Goal: Task Accomplishment & Management: Manage account settings

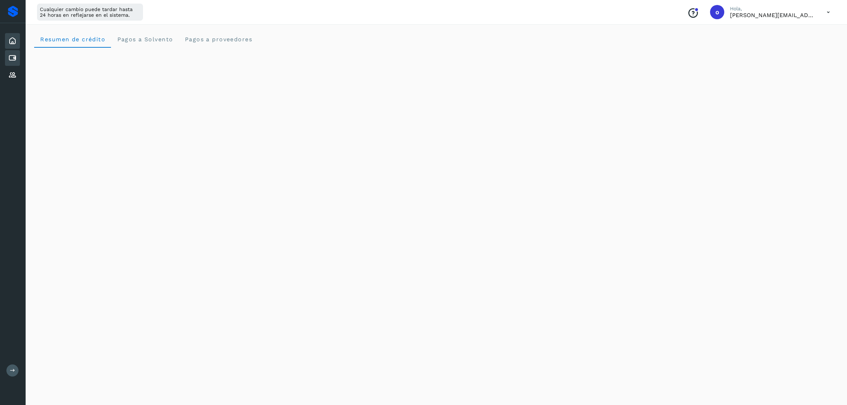
scroll to position [283, 0]
click at [13, 52] on div "Cuentas por pagar" at bounding box center [12, 58] width 15 height 16
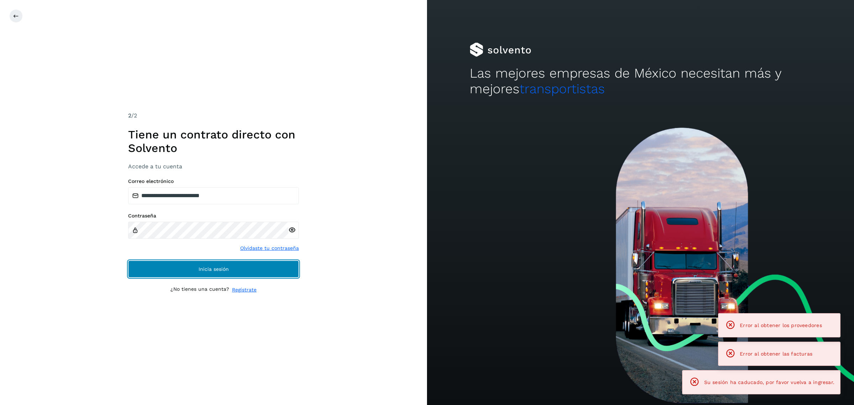
click at [172, 266] on button "Inicia sesión" at bounding box center [213, 269] width 171 height 17
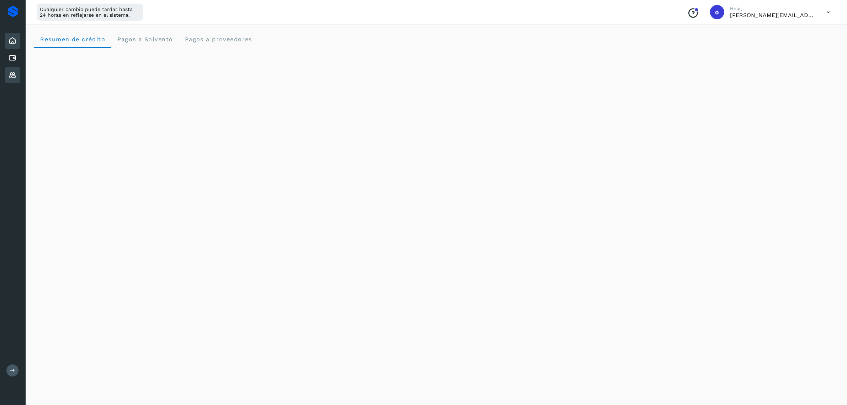
click at [16, 72] on icon at bounding box center [12, 75] width 9 height 9
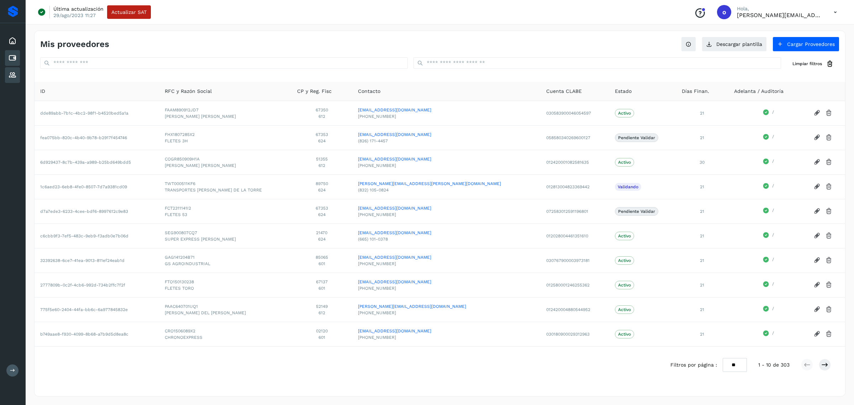
click at [15, 55] on icon at bounding box center [12, 58] width 9 height 9
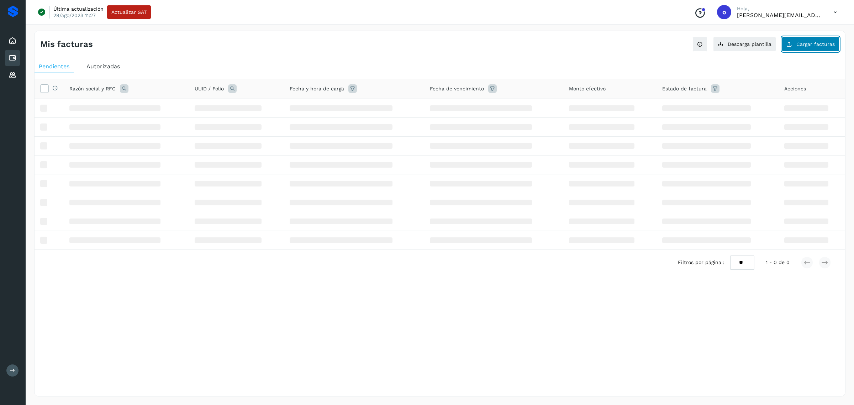
click at [805, 39] on button "Cargar facturas" at bounding box center [811, 44] width 58 height 15
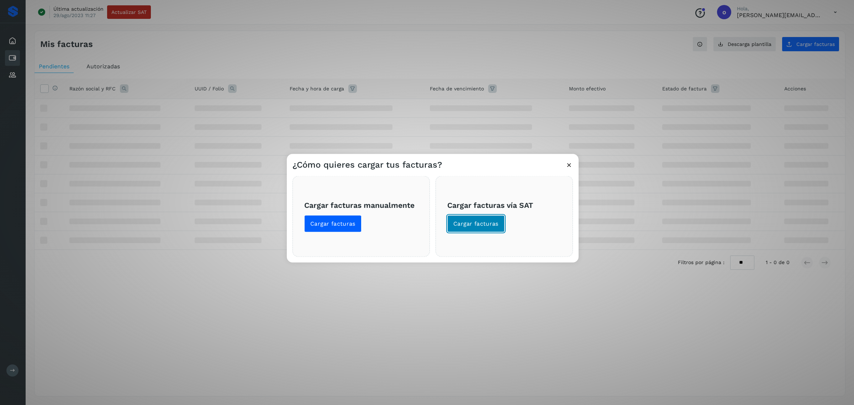
click at [474, 223] on span "Cargar facturas" at bounding box center [475, 224] width 45 height 8
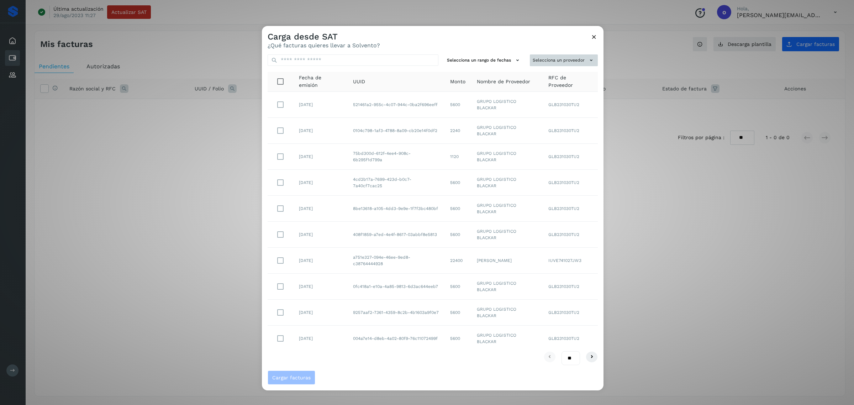
click at [579, 54] on button "Selecciona un proveedor" at bounding box center [564, 60] width 68 height 12
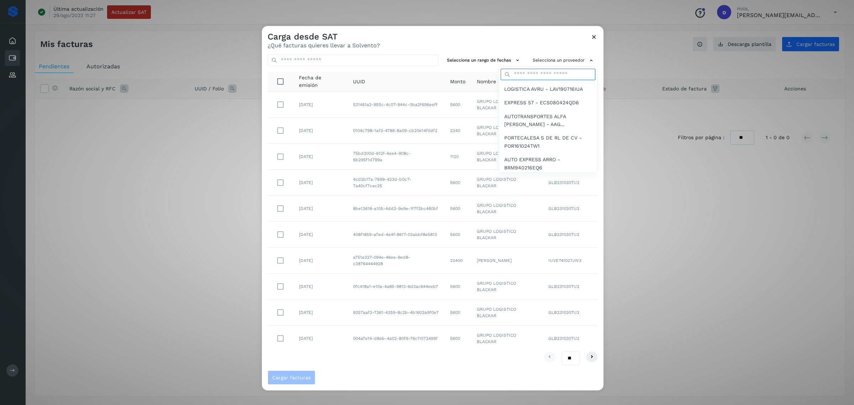
click at [554, 76] on input "text" at bounding box center [548, 74] width 95 height 11
type input "******"
click at [560, 167] on span "FLETES 3H - FHX1807285X2" at bounding box center [538, 167] width 68 height 8
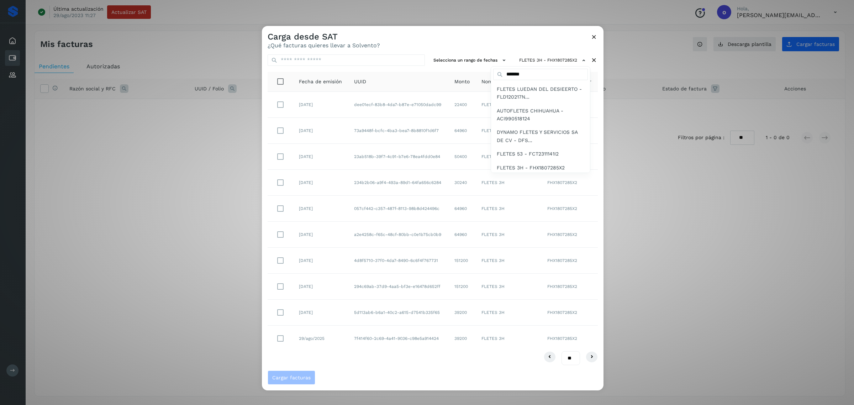
click at [427, 73] on div at bounding box center [689, 228] width 854 height 405
click at [567, 355] on select "** ** **" at bounding box center [571, 358] width 19 height 14
select select "**"
click at [562, 351] on select "** ** **" at bounding box center [571, 358] width 19 height 14
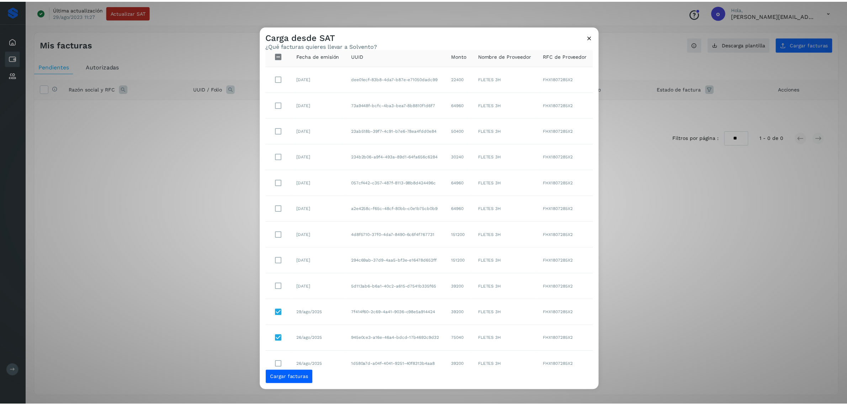
scroll to position [27, 0]
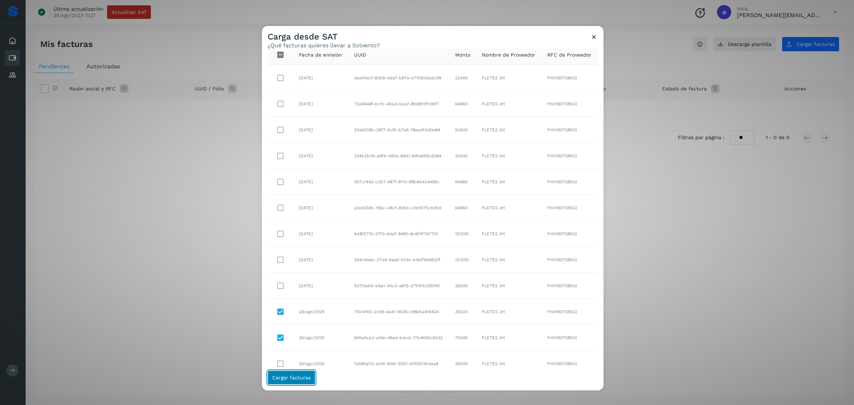
click at [299, 378] on span "Cargar facturas" at bounding box center [291, 377] width 38 height 5
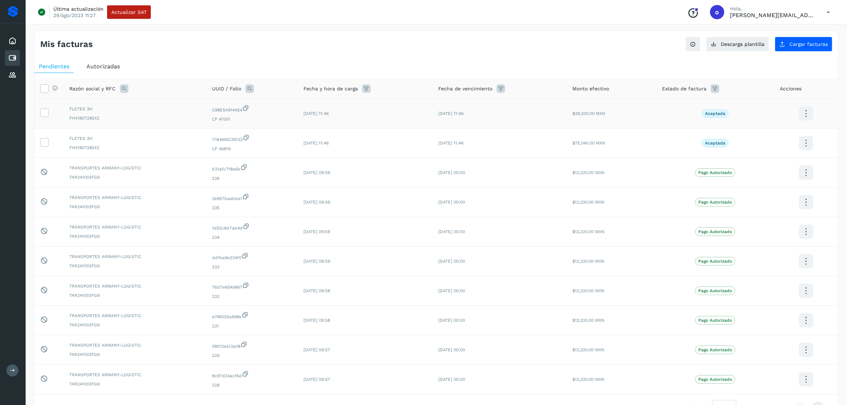
drag, startPoint x: 47, startPoint y: 112, endPoint x: 49, endPoint y: 118, distance: 6.2
click at [47, 112] on icon at bounding box center [44, 112] width 7 height 7
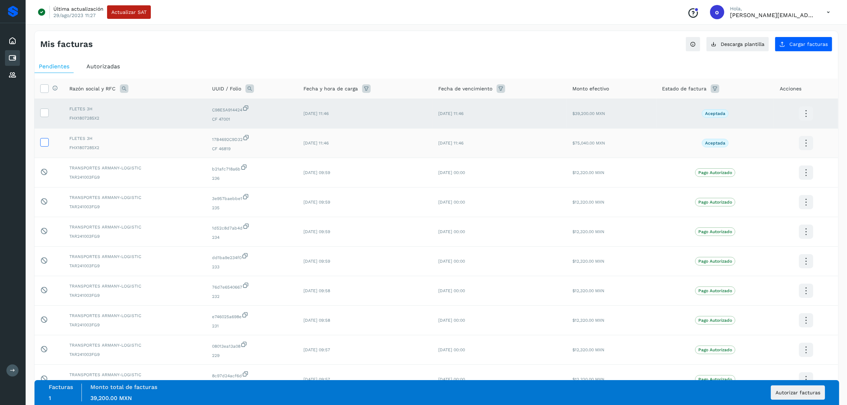
click at [43, 145] on icon at bounding box center [44, 141] width 7 height 7
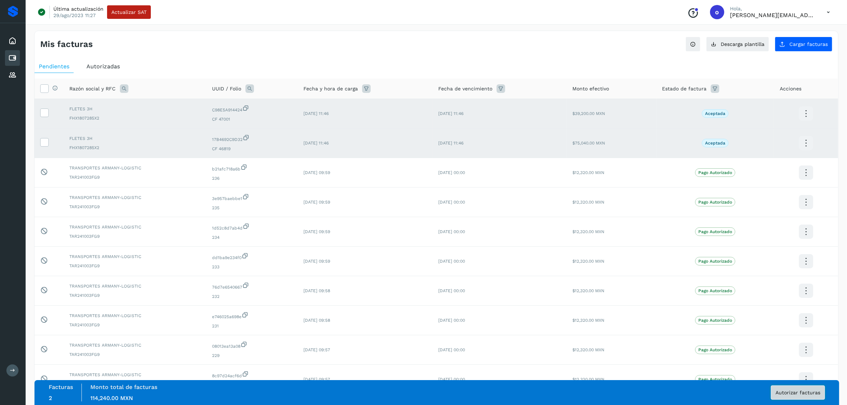
click at [791, 396] on button "Autorizar facturas" at bounding box center [798, 392] width 54 height 14
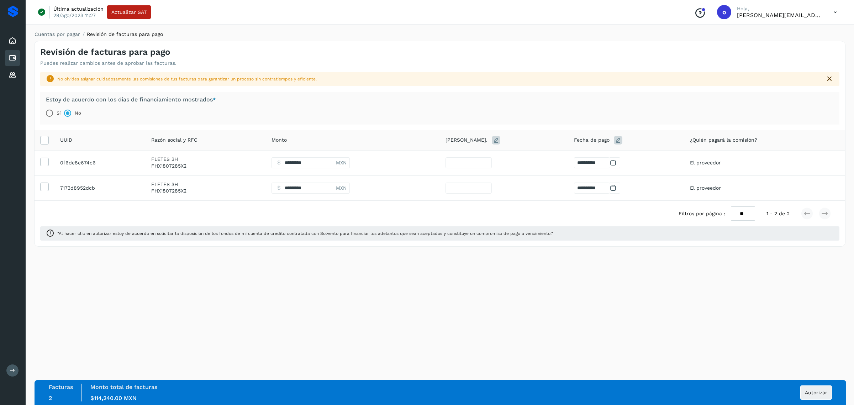
click at [610, 163] on icon at bounding box center [613, 162] width 7 height 7
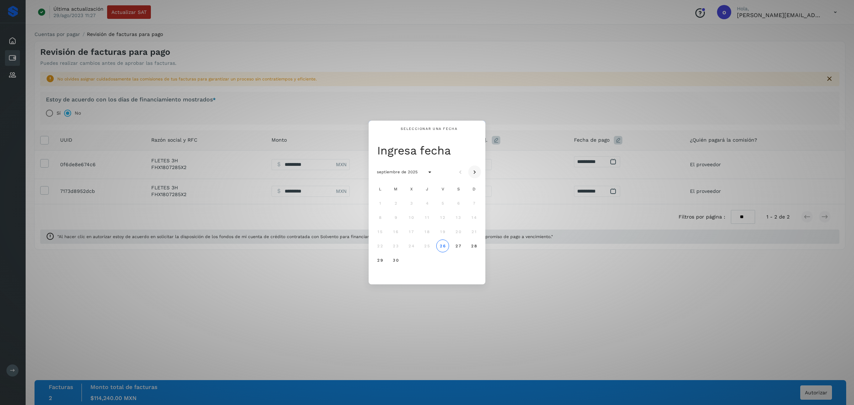
click at [475, 169] on icon "Mes siguiente" at bounding box center [474, 172] width 7 height 7
click at [445, 202] on button "3" at bounding box center [442, 203] width 13 height 13
type input "*"
type input "**********"
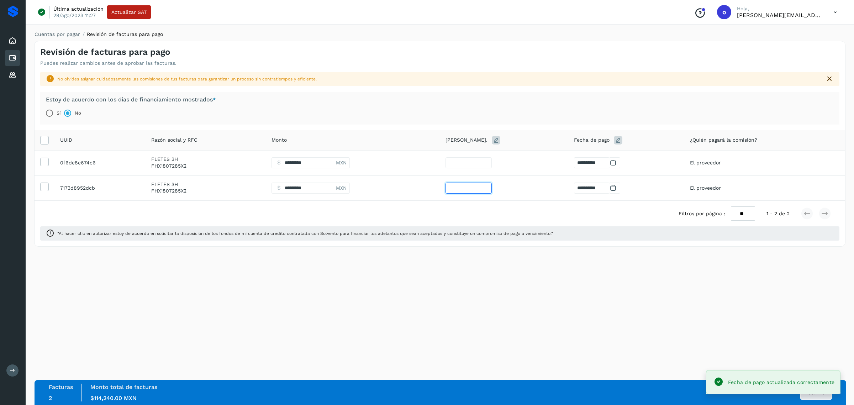
drag, startPoint x: 477, startPoint y: 189, endPoint x: 425, endPoint y: 182, distance: 52.0
click at [440, 188] on tr "**********" at bounding box center [440, 187] width 811 height 25
type input "*"
type input "**********"
type input "*"
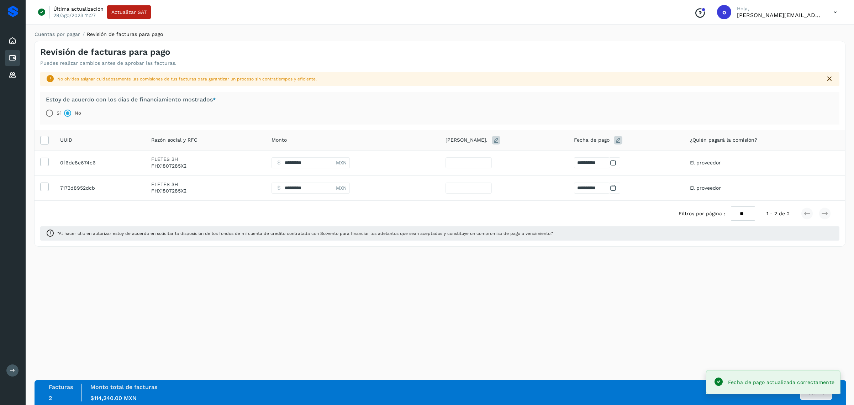
click at [776, 298] on div "**********" at bounding box center [440, 213] width 829 height 383
click at [817, 397] on button "Autorizar" at bounding box center [816, 392] width 32 height 14
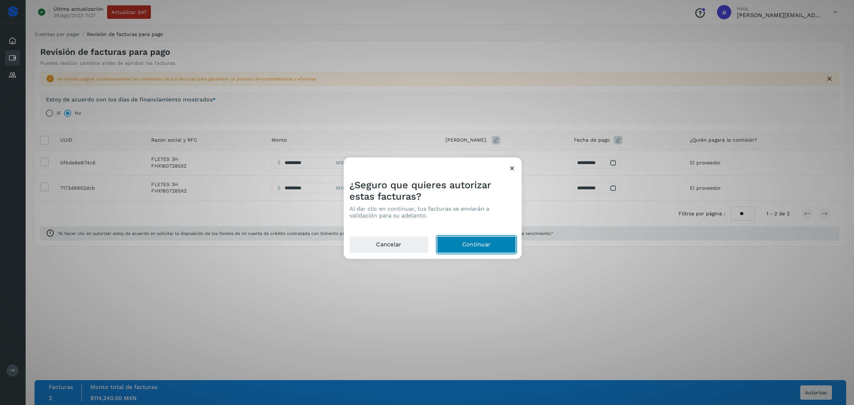
click at [503, 246] on button "Continuar" at bounding box center [476, 244] width 79 height 17
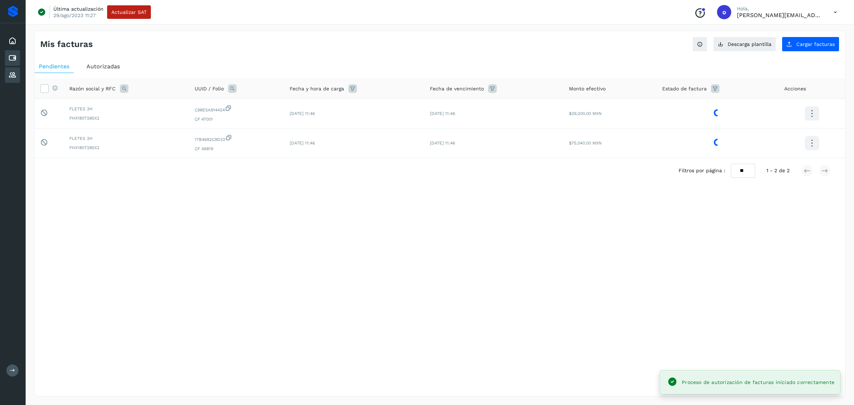
click at [13, 77] on icon at bounding box center [12, 75] width 9 height 9
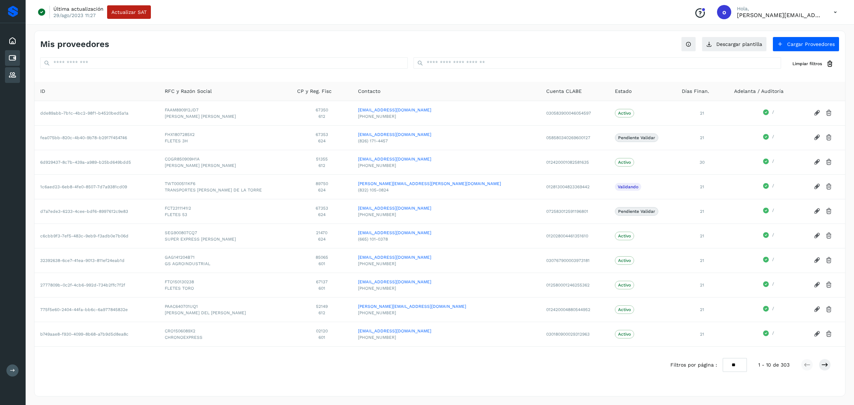
click at [12, 55] on icon at bounding box center [12, 58] width 9 height 9
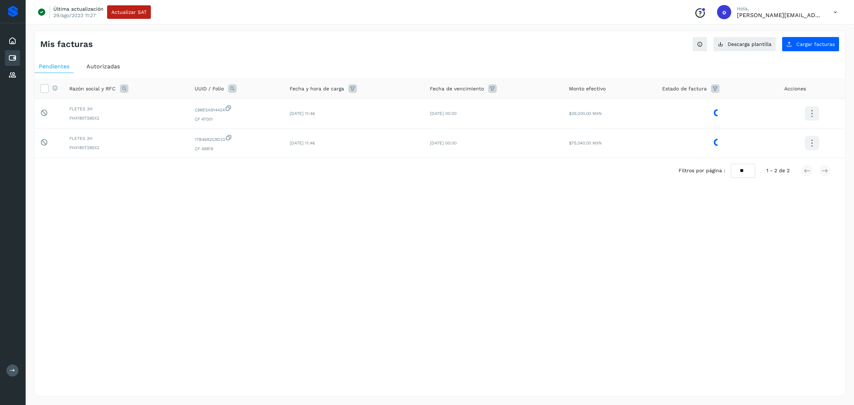
click at [109, 66] on span "Autorizadas" at bounding box center [102, 66] width 33 height 7
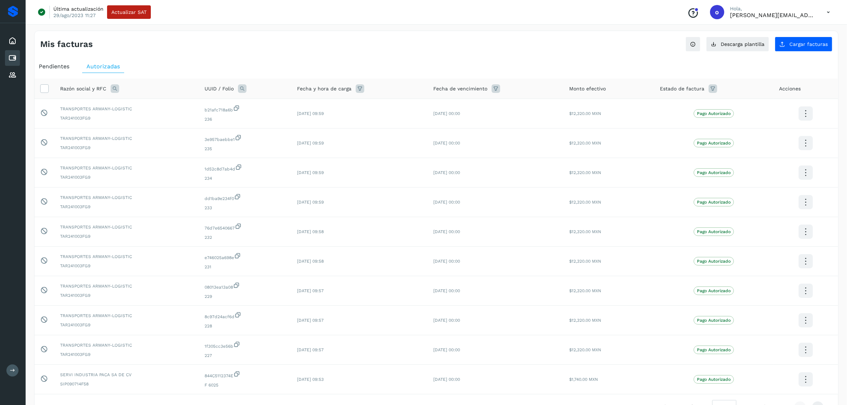
click at [115, 87] on icon at bounding box center [115, 88] width 9 height 9
click at [145, 115] on input "text" at bounding box center [162, 118] width 88 height 11
type input "*********"
click at [178, 132] on button "Buscar" at bounding box center [179, 137] width 52 height 14
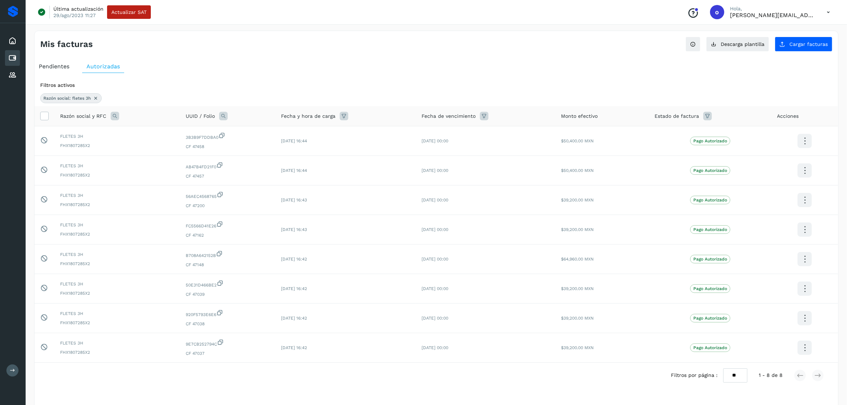
click at [68, 67] on span "Pendientes" at bounding box center [54, 66] width 31 height 7
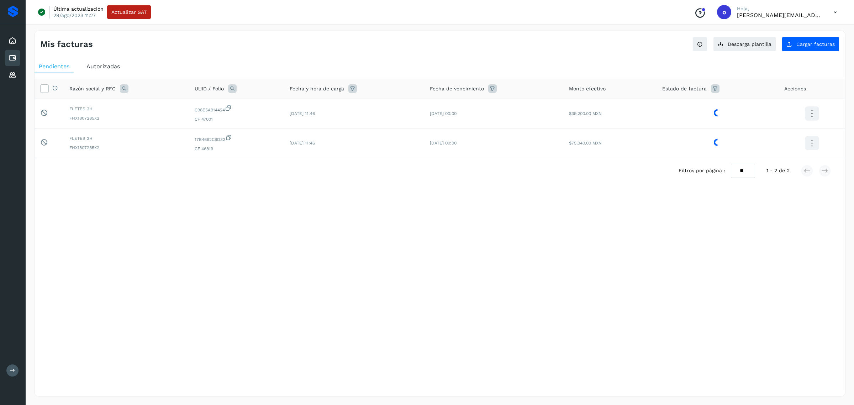
drag, startPoint x: 104, startPoint y: 68, endPoint x: 120, endPoint y: 93, distance: 29.5
click at [104, 68] on span "Autorizadas" at bounding box center [102, 66] width 33 height 7
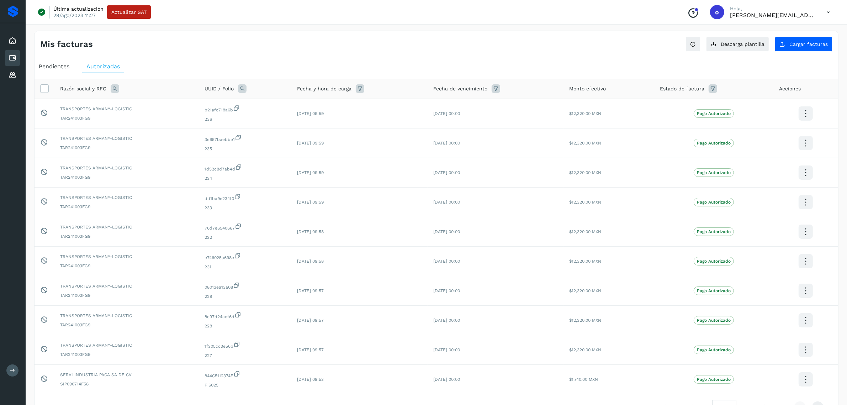
click at [116, 89] on icon at bounding box center [115, 88] width 9 height 9
drag, startPoint x: 143, startPoint y: 120, endPoint x: 141, endPoint y: 114, distance: 6.1
click at [143, 120] on input "text" at bounding box center [162, 118] width 88 height 11
type input "*********"
click at [177, 143] on button "Buscar" at bounding box center [179, 137] width 52 height 14
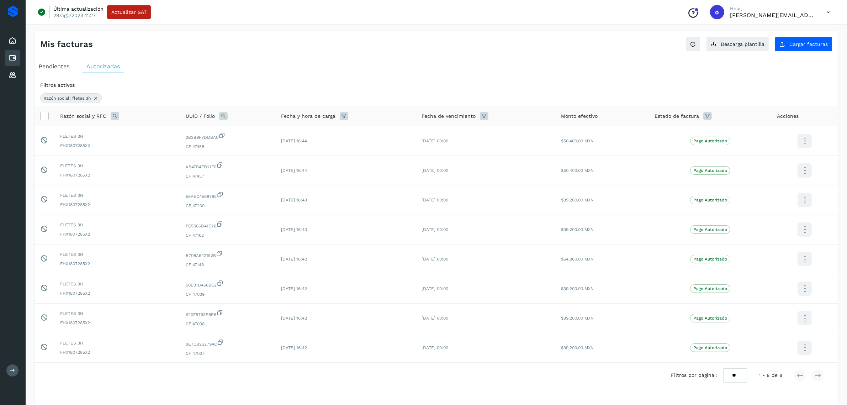
click at [65, 71] on div "Pendientes" at bounding box center [54, 66] width 39 height 13
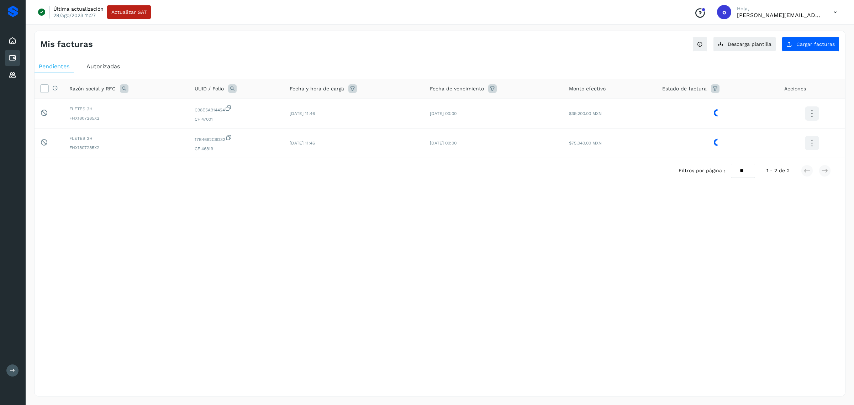
click at [93, 67] on span "Autorizadas" at bounding box center [102, 66] width 33 height 7
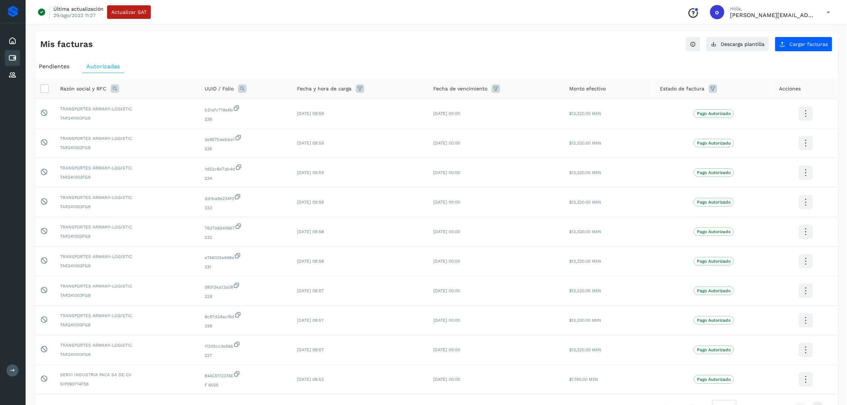
click at [59, 66] on span "Pendientes" at bounding box center [54, 66] width 31 height 7
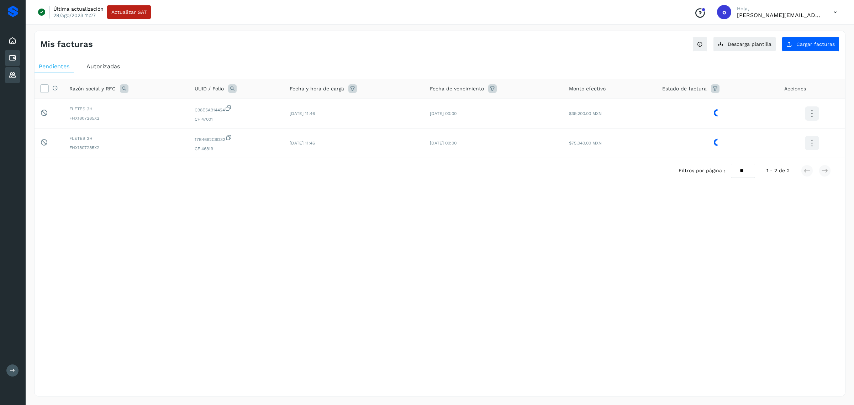
click at [10, 75] on icon at bounding box center [12, 75] width 9 height 9
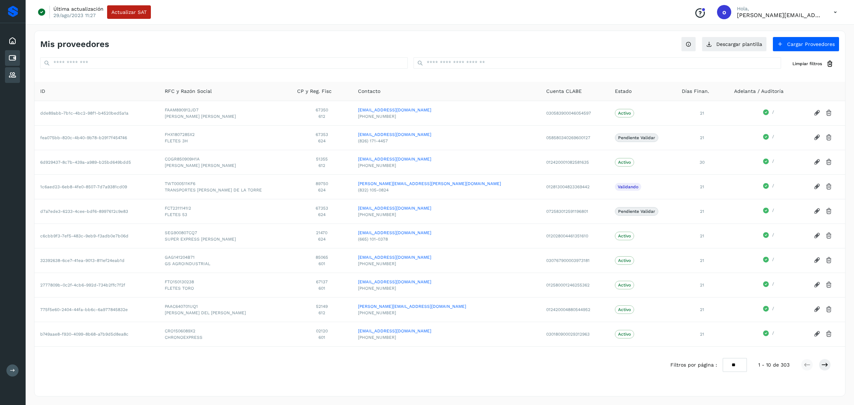
click at [14, 62] on div "Cuentas por pagar" at bounding box center [12, 58] width 15 height 16
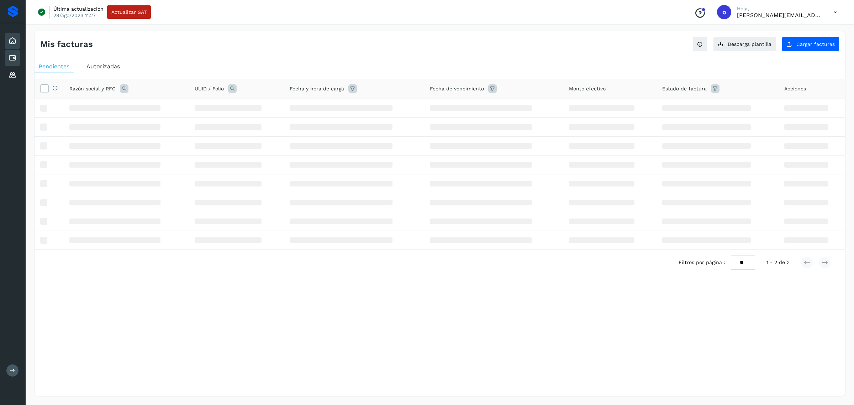
click at [13, 41] on icon at bounding box center [12, 41] width 9 height 9
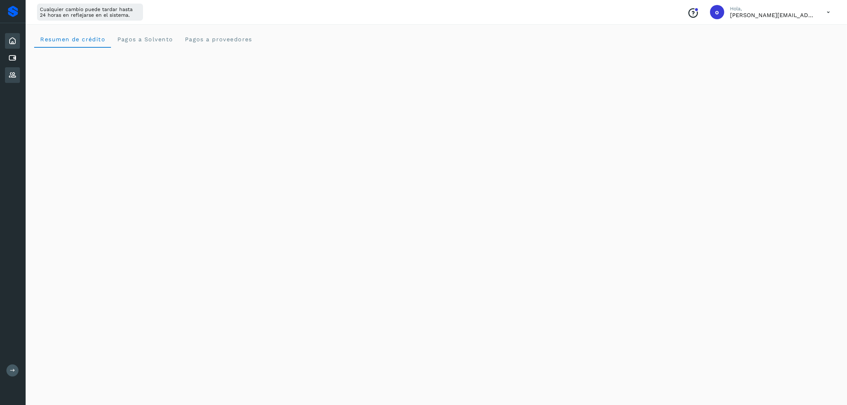
click at [8, 71] on icon at bounding box center [12, 75] width 9 height 9
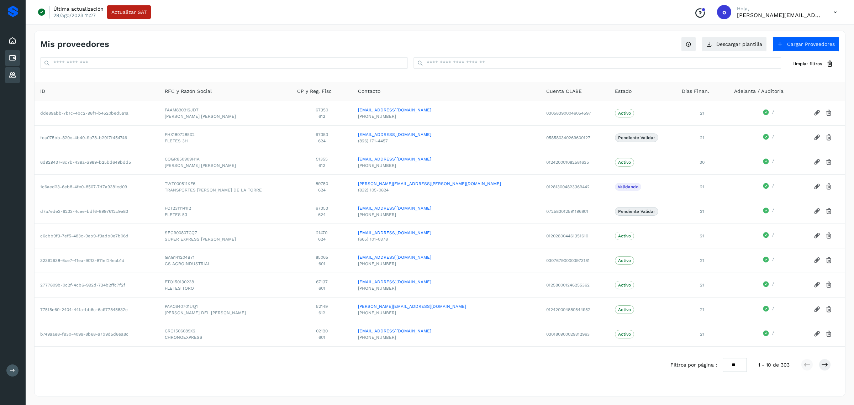
click at [10, 54] on icon at bounding box center [12, 58] width 9 height 9
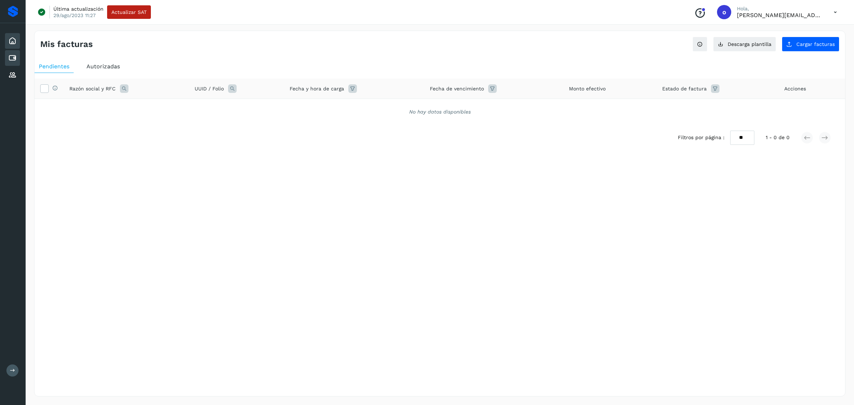
click at [13, 41] on icon at bounding box center [12, 41] width 9 height 9
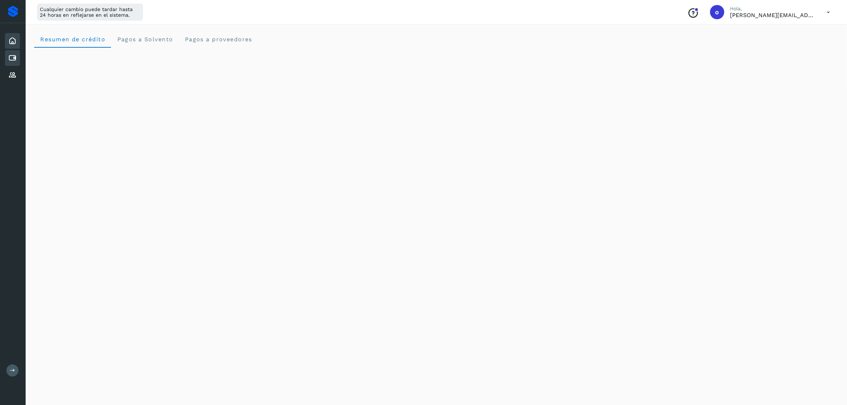
click at [16, 54] on icon at bounding box center [12, 58] width 9 height 9
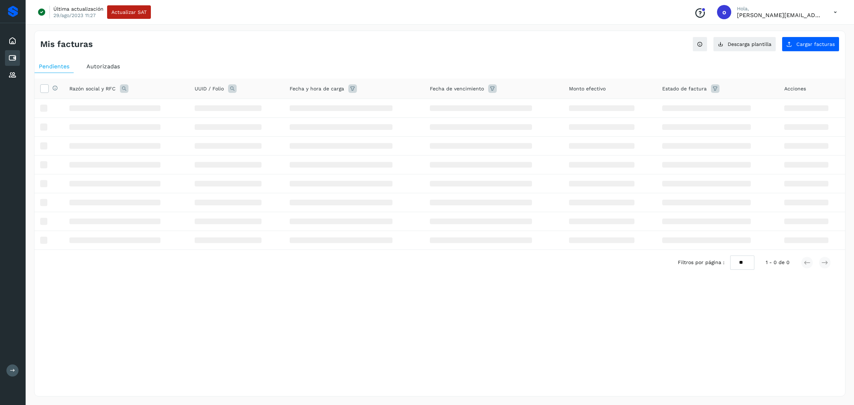
click at [93, 69] on span "Autorizadas" at bounding box center [102, 66] width 33 height 7
click at [8, 76] on icon at bounding box center [12, 75] width 9 height 9
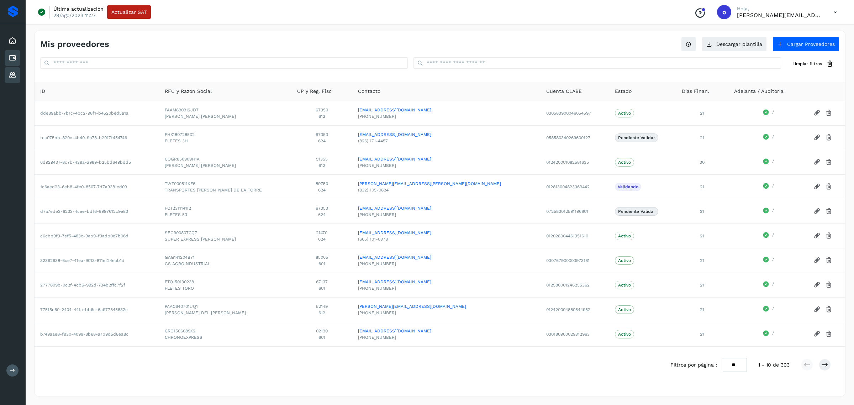
click at [8, 50] on div "Cuentas por pagar" at bounding box center [12, 58] width 15 height 16
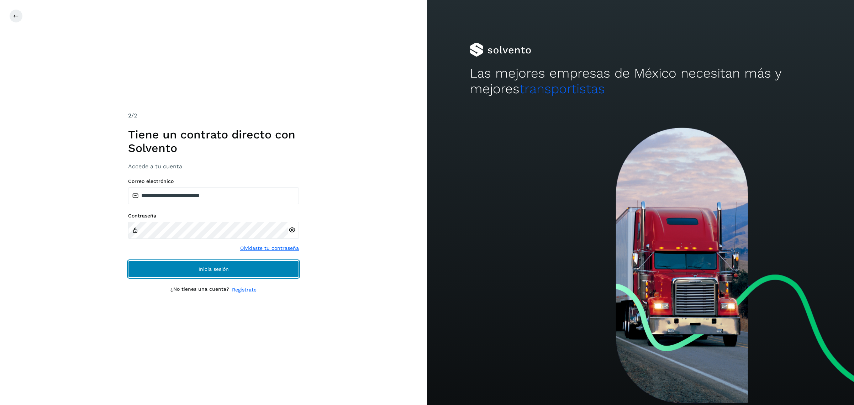
click at [206, 268] on span "Inicia sesión" at bounding box center [214, 269] width 30 height 5
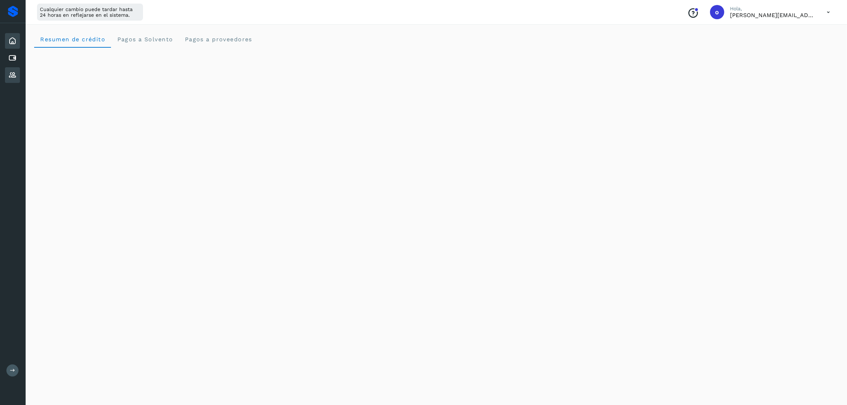
click at [19, 70] on div "Proveedores" at bounding box center [12, 75] width 15 height 16
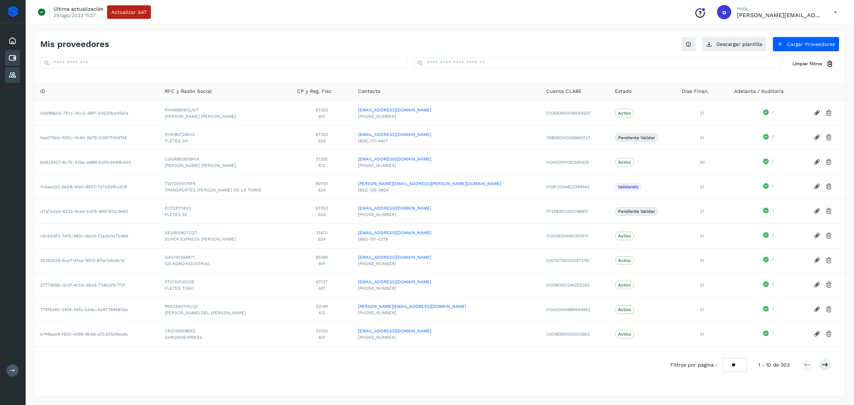
click at [9, 54] on icon at bounding box center [12, 58] width 9 height 9
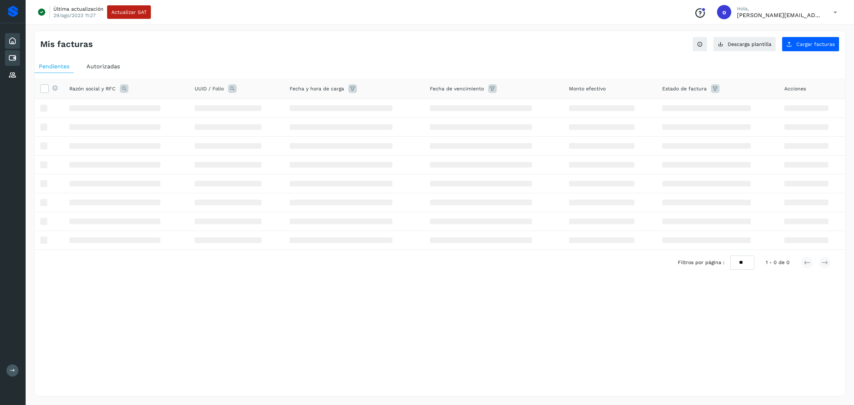
click at [14, 39] on icon at bounding box center [12, 41] width 9 height 9
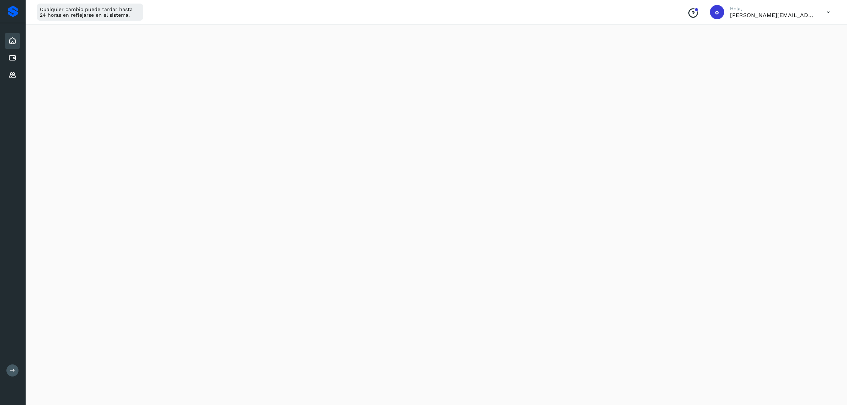
scroll to position [241, 0]
